Goal: Task Accomplishment & Management: Use online tool/utility

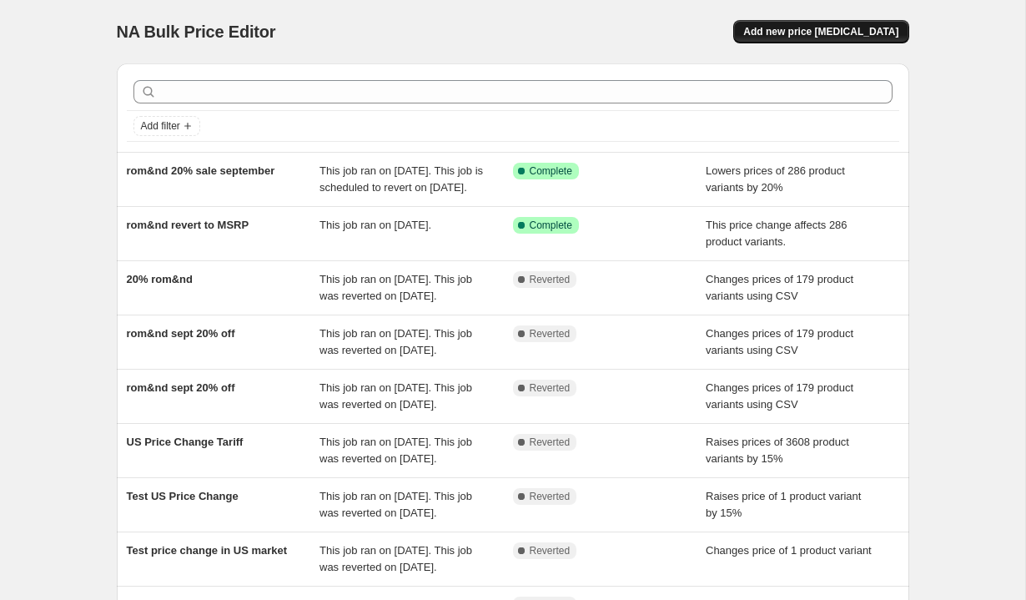
click at [828, 34] on span "Add new price [MEDICAL_DATA]" at bounding box center [821, 31] width 155 height 13
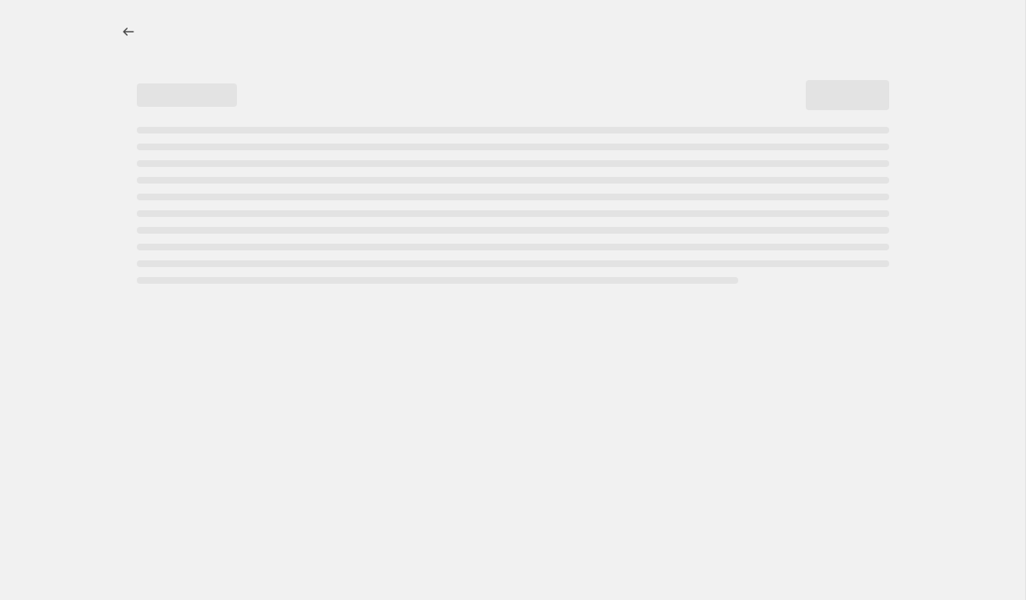
select select "percentage"
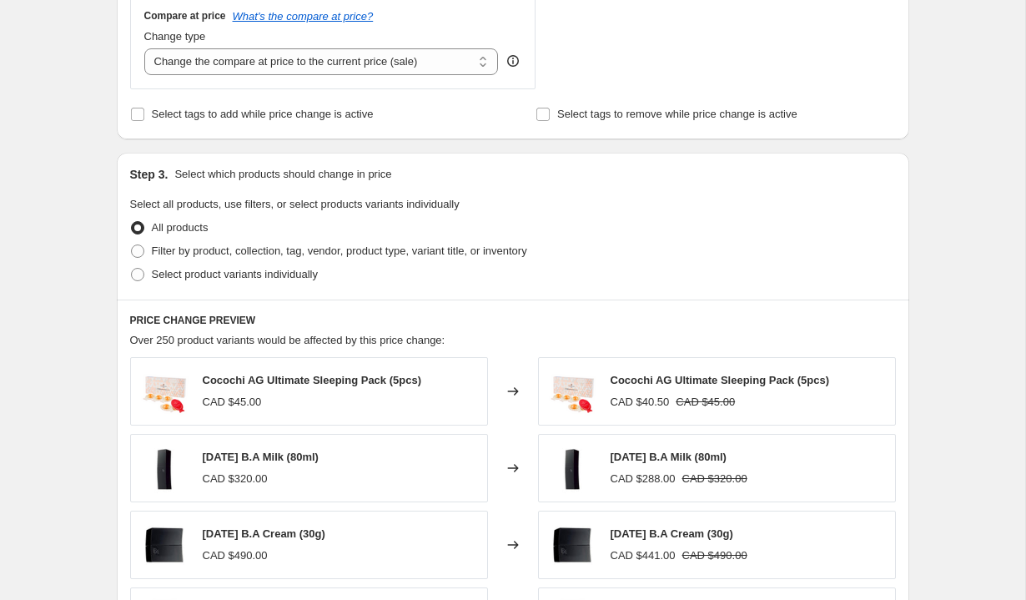
scroll to position [729, 0]
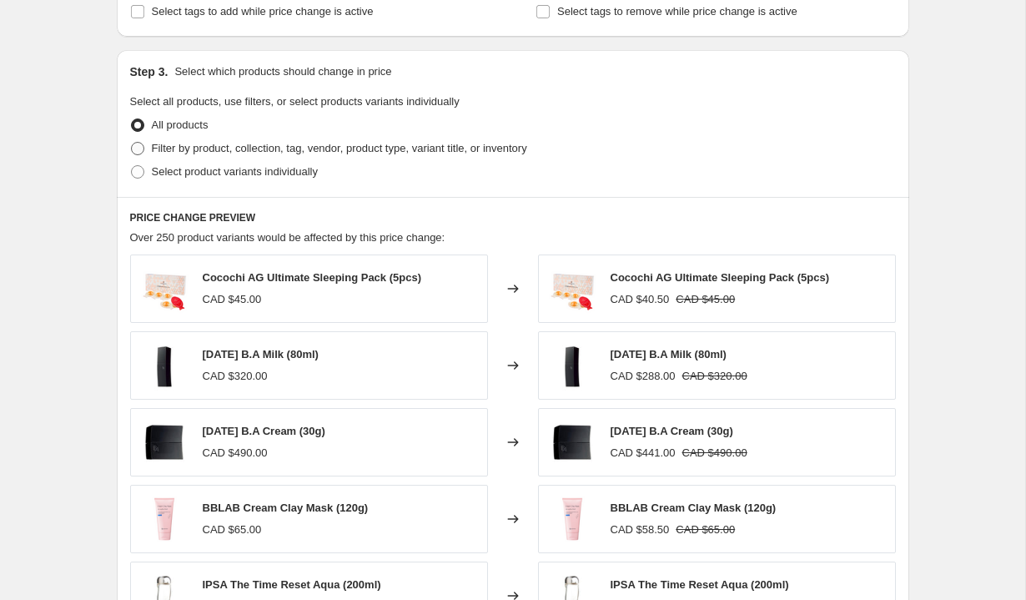
click at [135, 145] on span at bounding box center [137, 148] width 13 height 13
click at [132, 143] on input "Filter by product, collection, tag, vendor, product type, variant title, or inv…" at bounding box center [131, 142] width 1 height 1
radio input "true"
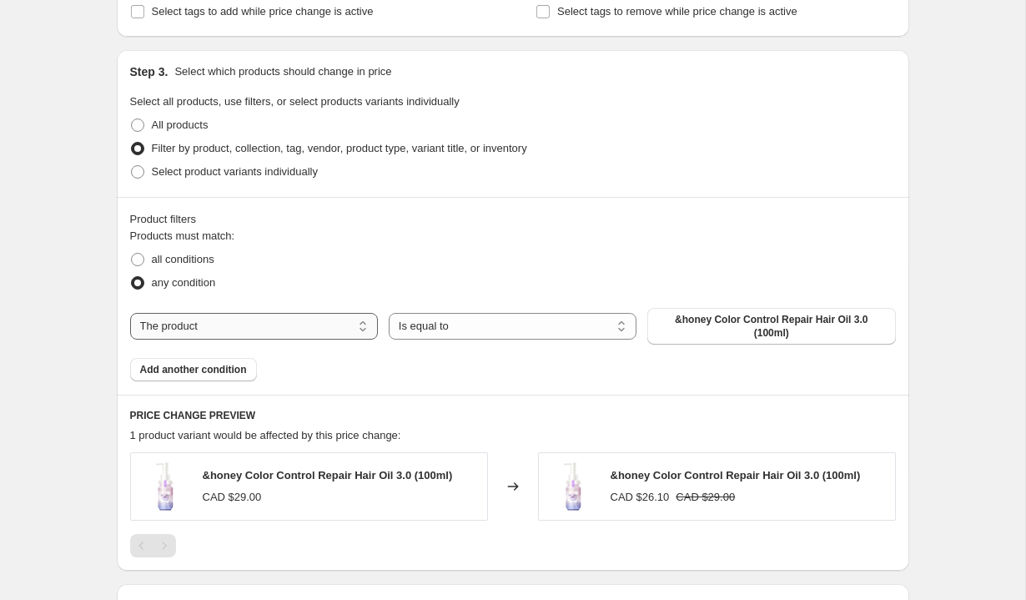
click at [271, 323] on select "The product The product's collection The product's tag The product's vendor The…" at bounding box center [254, 326] width 248 height 27
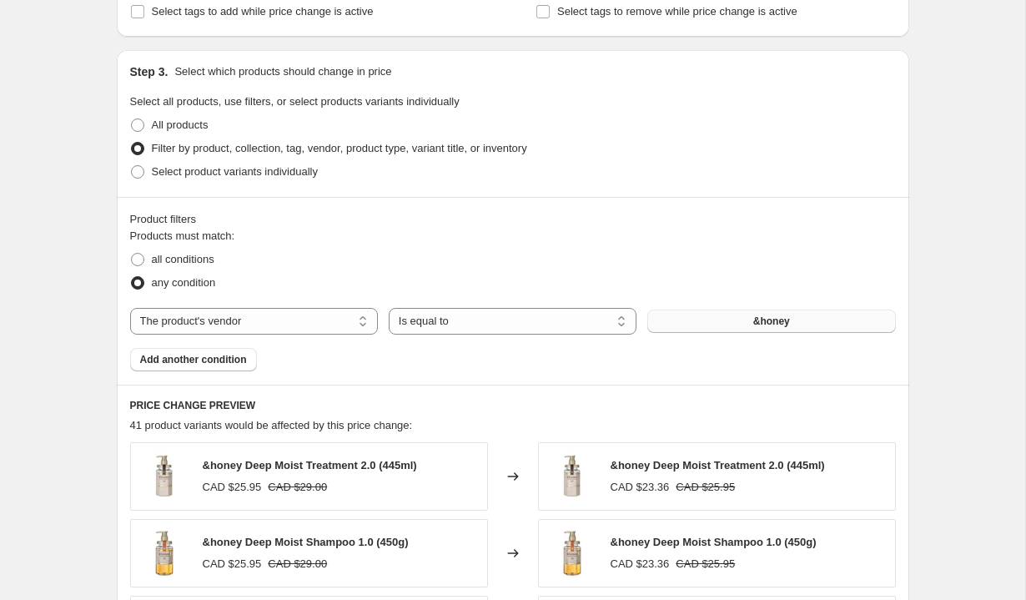
click at [687, 318] on button "&honey" at bounding box center [772, 321] width 248 height 23
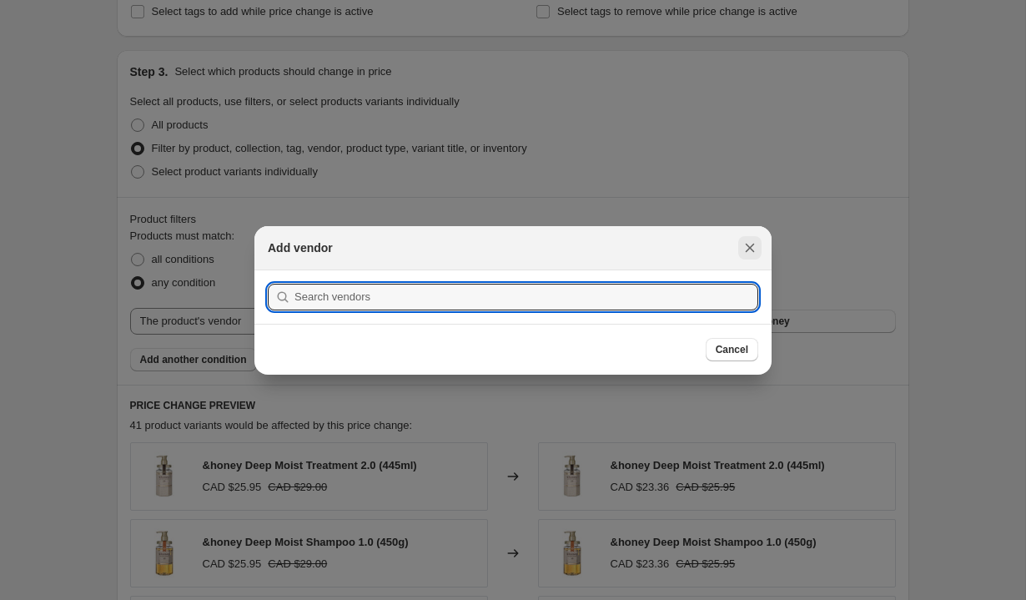
click at [758, 250] on icon "Close" at bounding box center [750, 248] width 17 height 17
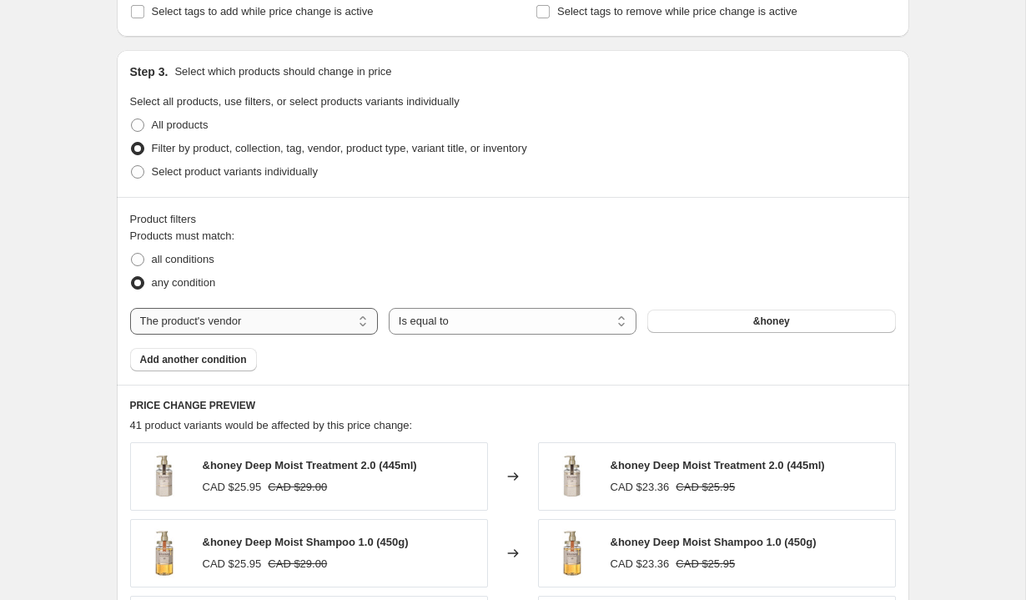
click at [237, 319] on select "The product The product's collection The product's tag The product's vendor The…" at bounding box center [254, 321] width 248 height 27
select select "collection"
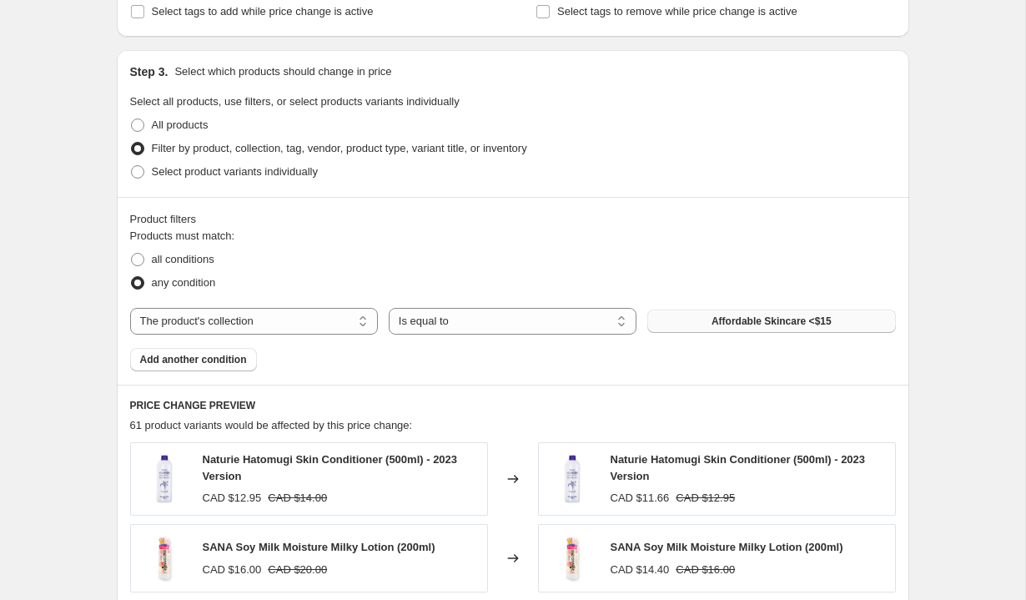
click at [771, 325] on span "Affordable Skincare <$15" at bounding box center [772, 321] width 120 height 13
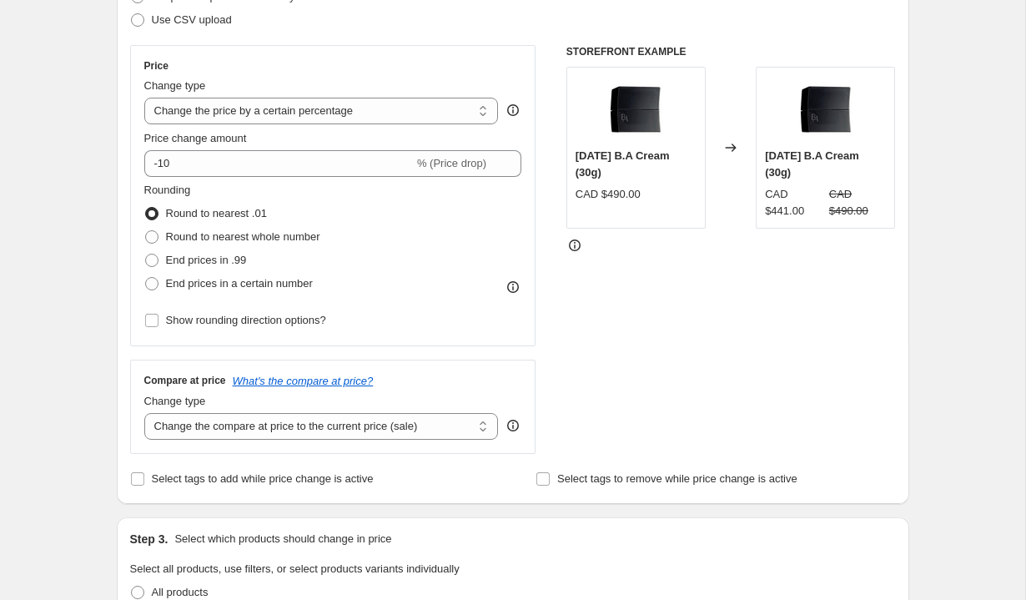
scroll to position [278, 0]
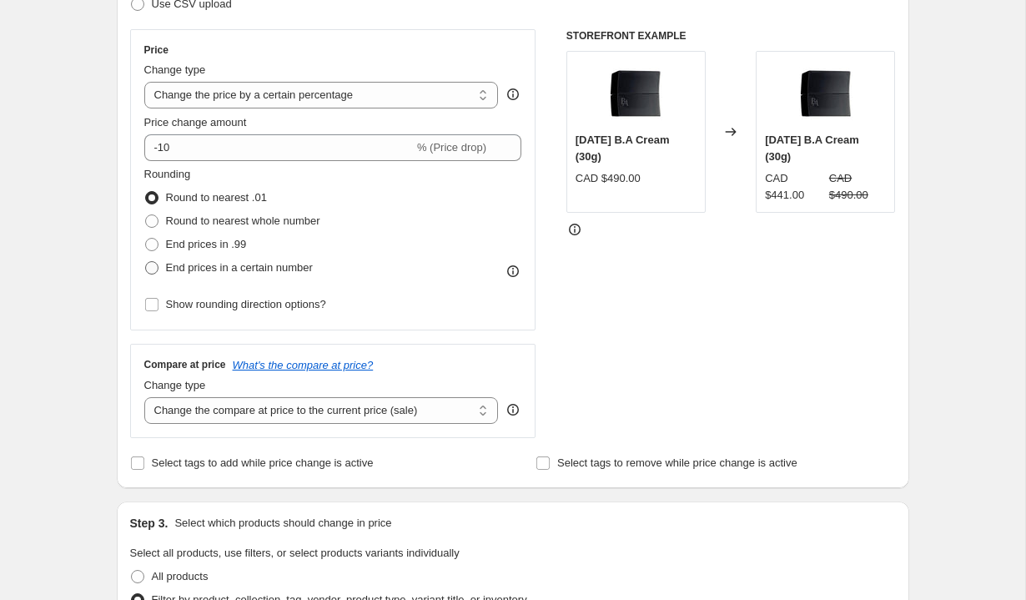
click at [152, 270] on span at bounding box center [151, 267] width 13 height 13
click at [146, 262] on input "End prices in a certain number" at bounding box center [145, 261] width 1 height 1
radio input "true"
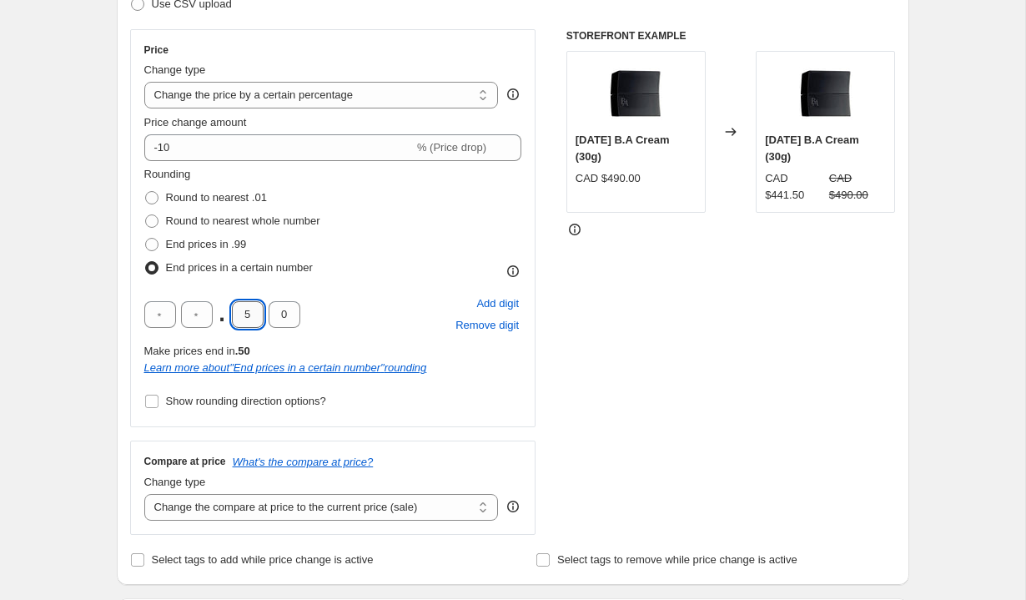
click at [246, 313] on input "5" at bounding box center [248, 314] width 32 height 27
type input "9"
click at [609, 395] on div "STOREFRONT EXAMPLE [DATE] B.A Cream (30g) CAD $490.00 Changed to [DATE] B.A Cre…" at bounding box center [732, 282] width 330 height 506
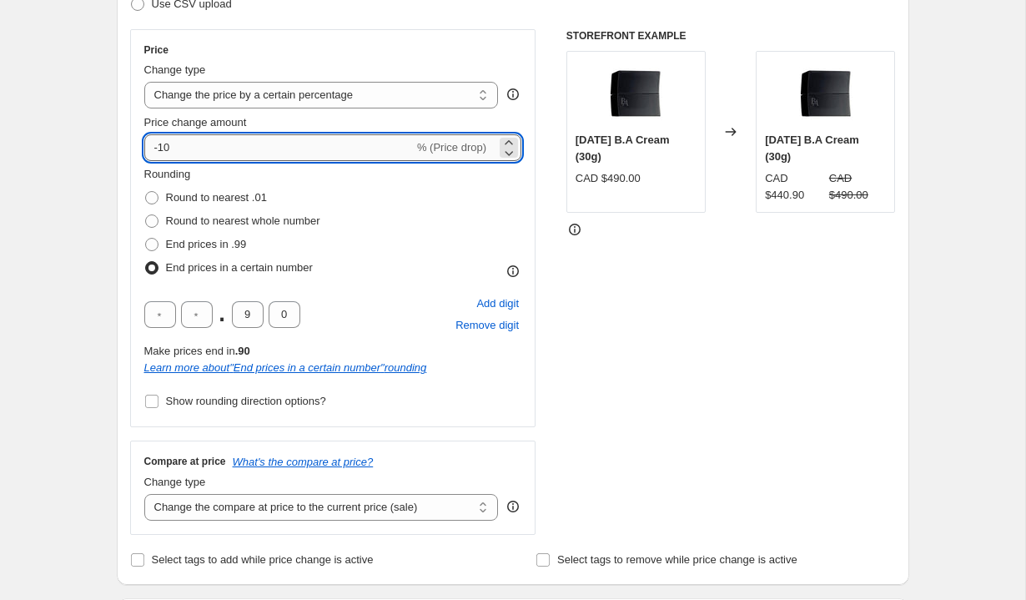
click at [185, 144] on input "-10" at bounding box center [279, 147] width 270 height 27
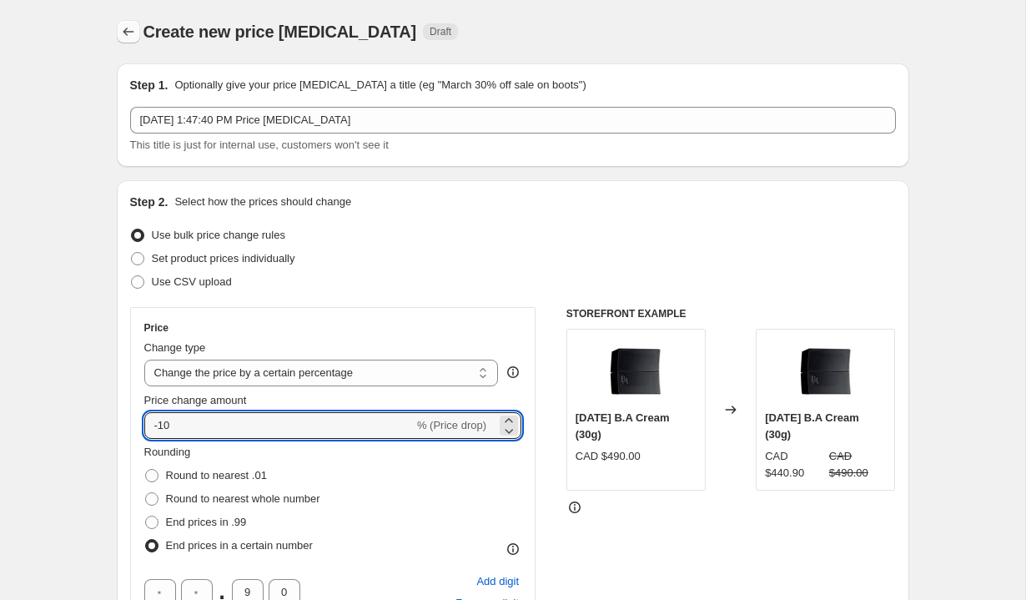
click at [136, 33] on icon "Price change jobs" at bounding box center [128, 31] width 17 height 17
